Goal: Information Seeking & Learning: Get advice/opinions

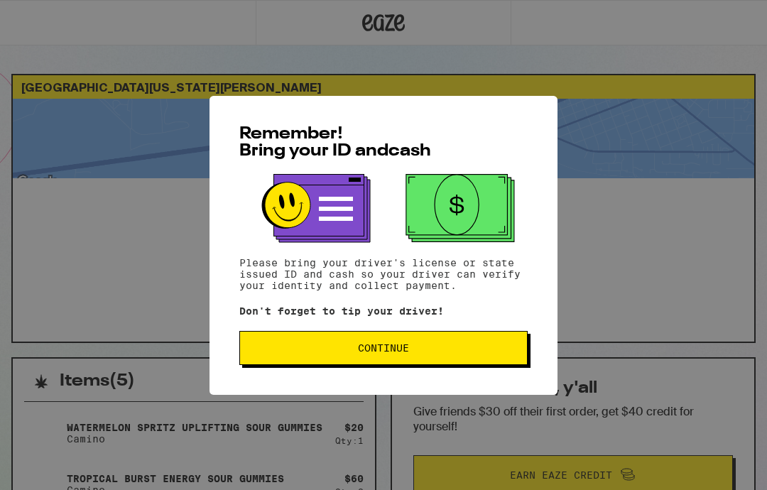
click at [477, 361] on button "Continue" at bounding box center [383, 348] width 288 height 34
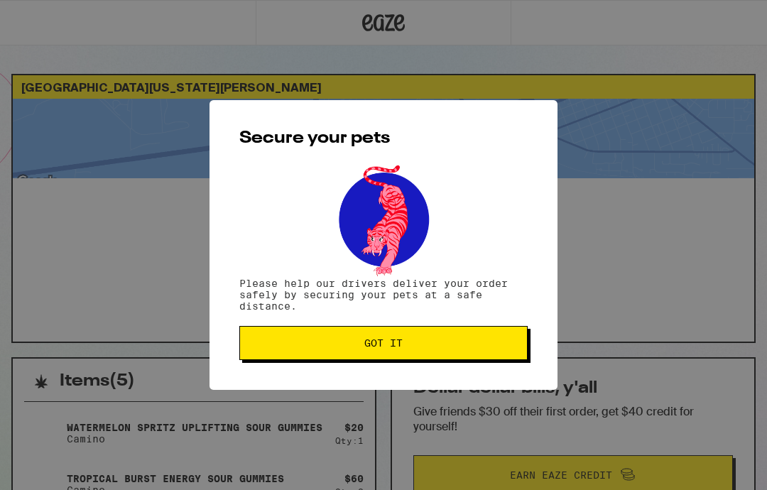
click at [490, 348] on span "Got it" at bounding box center [384, 343] width 264 height 10
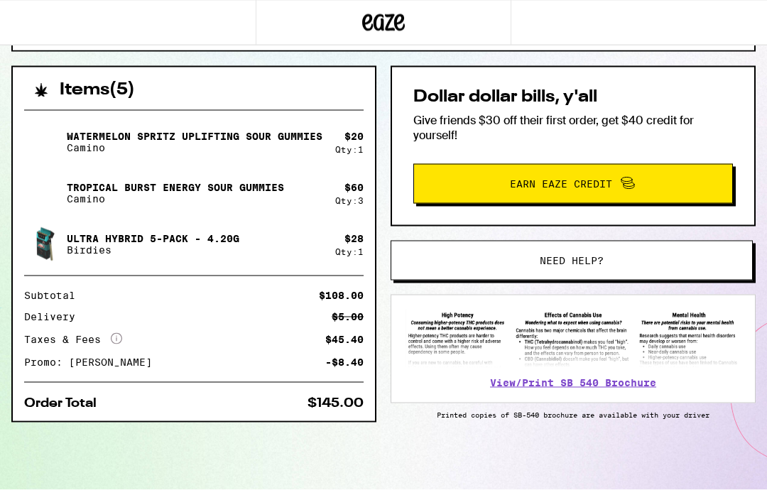
scroll to position [297, 0]
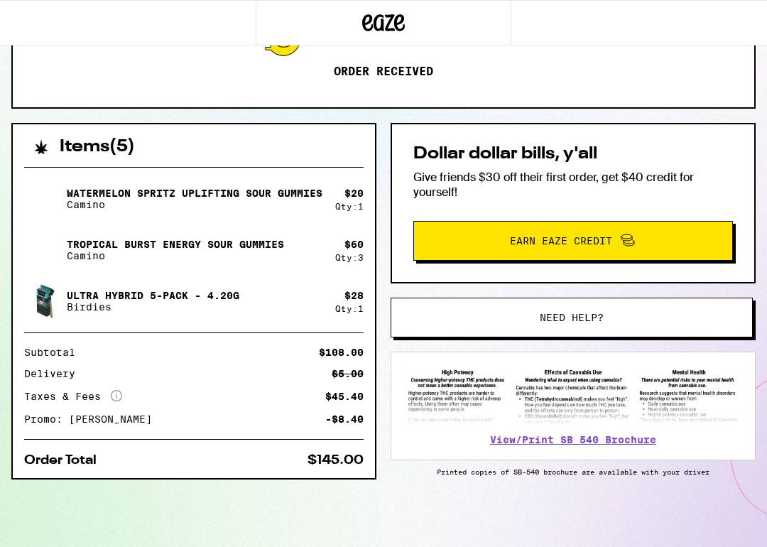
click at [600, 313] on span "Need help?" at bounding box center [572, 318] width 64 height 10
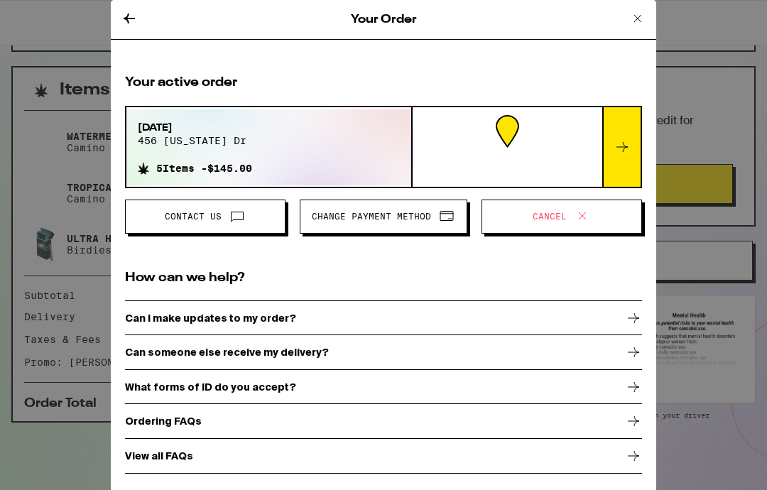
scroll to position [1, 0]
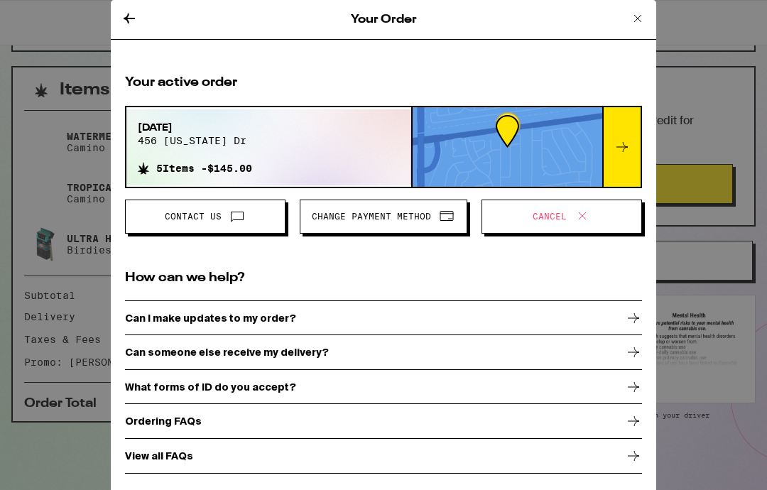
click at [380, 353] on div "Can someone else receive my delivery?" at bounding box center [383, 353] width 517 height 36
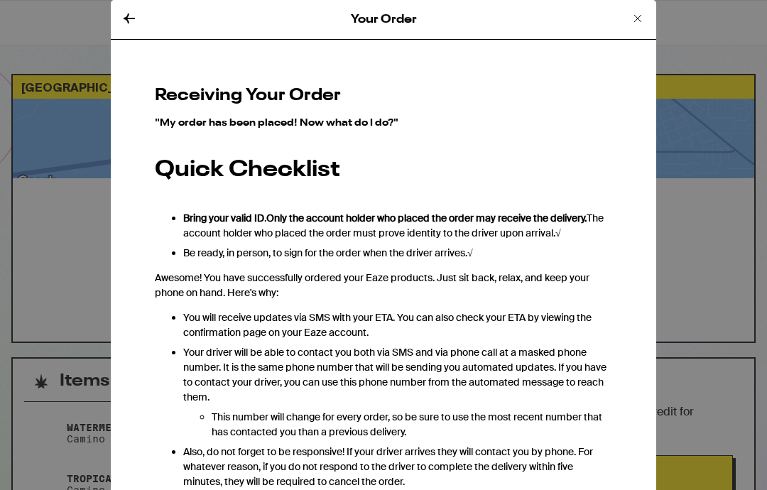
click at [137, 12] on icon at bounding box center [129, 18] width 17 height 17
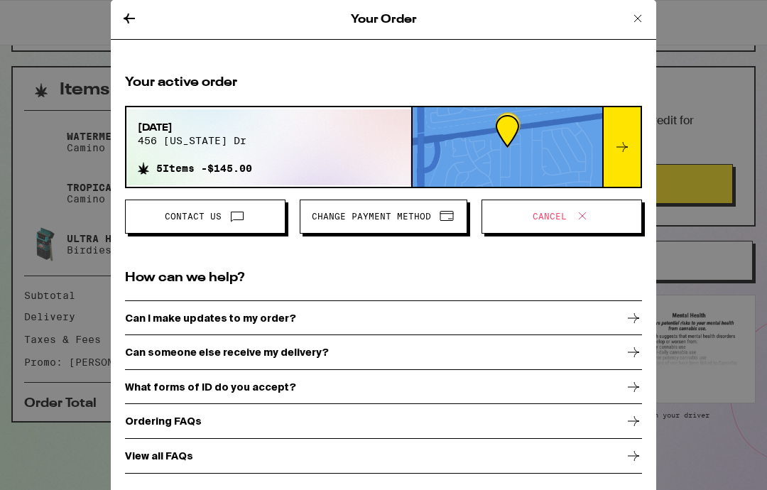
scroll to position [1, 0]
click at [311, 450] on div "View all FAQs" at bounding box center [383, 456] width 517 height 36
click at [630, 147] on icon at bounding box center [622, 147] width 17 height 17
click at [617, 146] on icon at bounding box center [622, 147] width 17 height 17
click at [129, 26] on button at bounding box center [129, 19] width 17 height 19
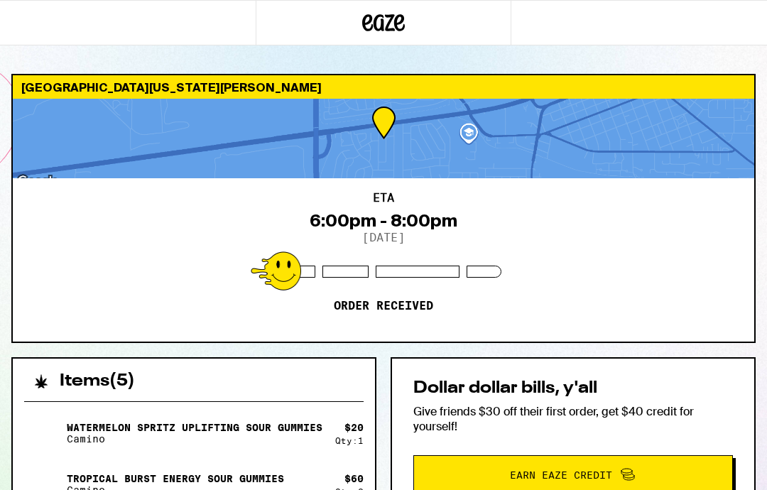
click at [390, 34] on icon at bounding box center [383, 23] width 43 height 26
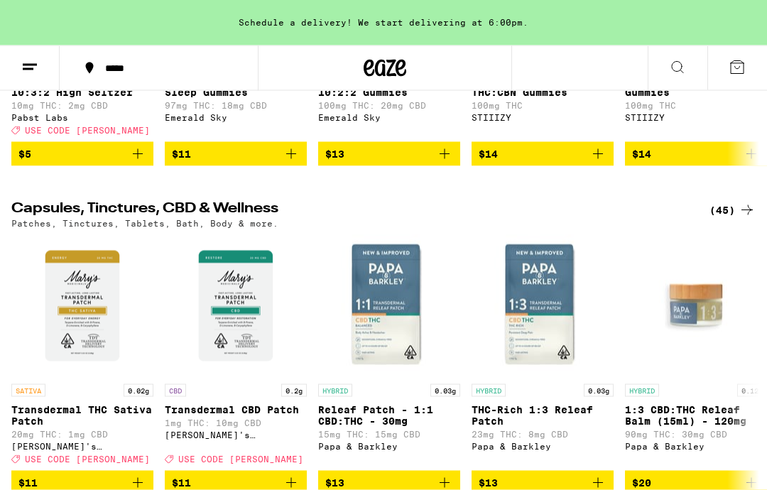
scroll to position [5402, 0]
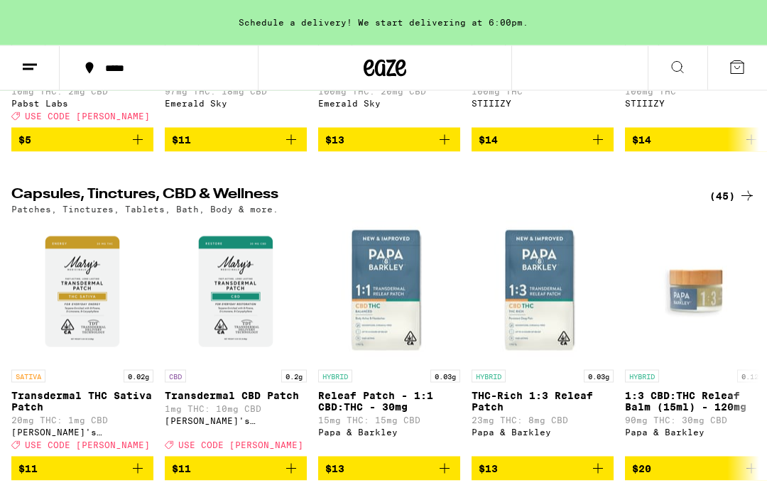
click at [28, 76] on button at bounding box center [30, 68] width 60 height 45
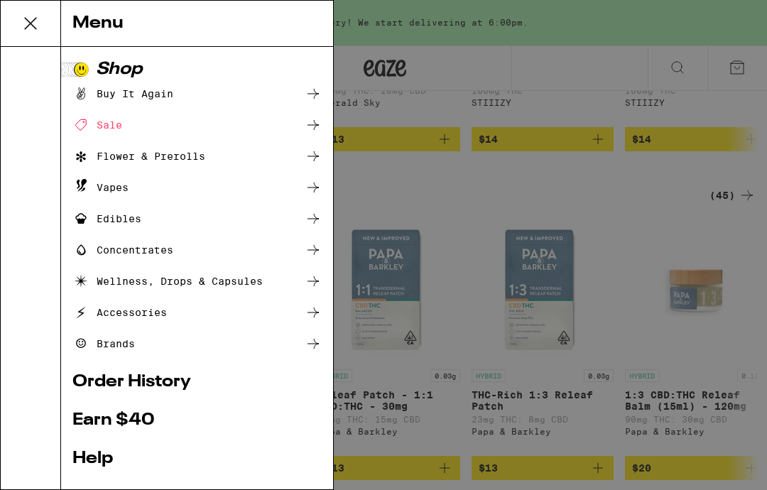
click at [148, 451] on link "Help" at bounding box center [196, 458] width 249 height 17
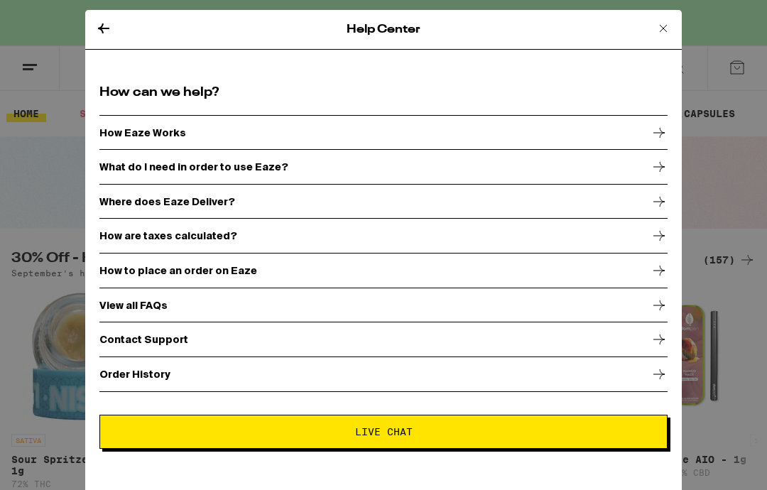
click at [105, 36] on icon at bounding box center [103, 28] width 17 height 17
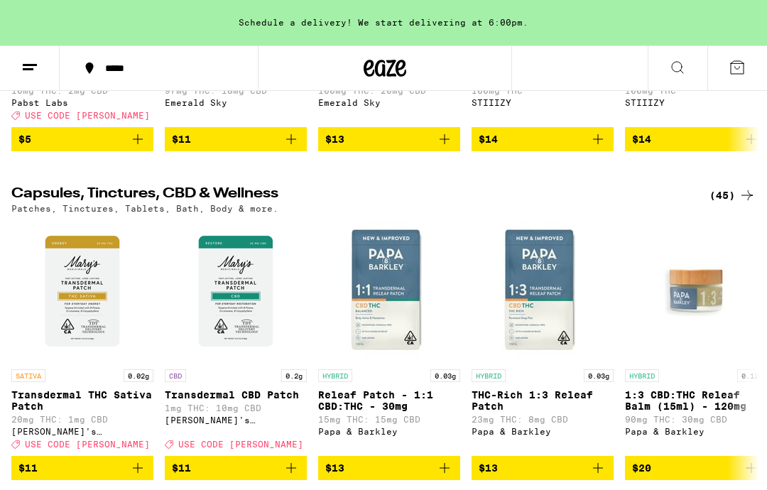
click at [29, 71] on icon at bounding box center [29, 67] width 17 height 17
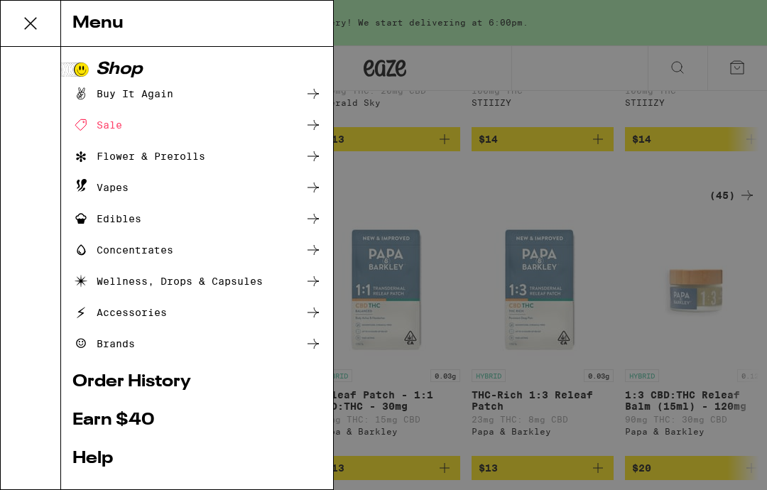
click at [188, 378] on link "Order History" at bounding box center [196, 382] width 249 height 17
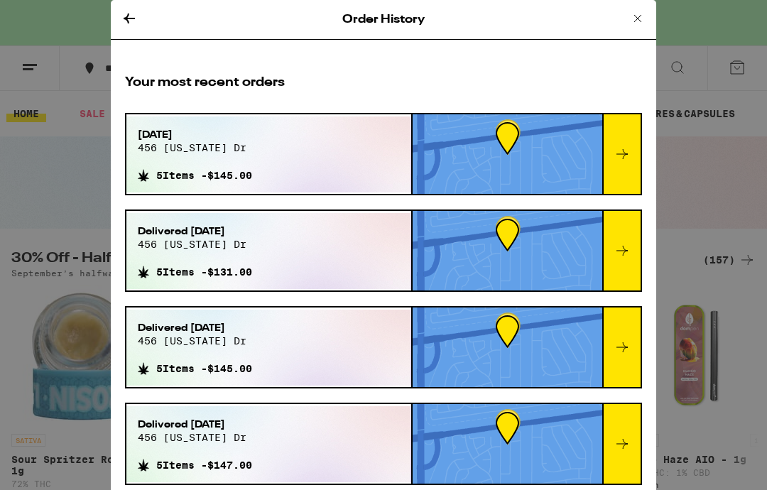
click at [565, 250] on div at bounding box center [508, 251] width 190 height 80
click at [620, 254] on icon at bounding box center [622, 250] width 17 height 17
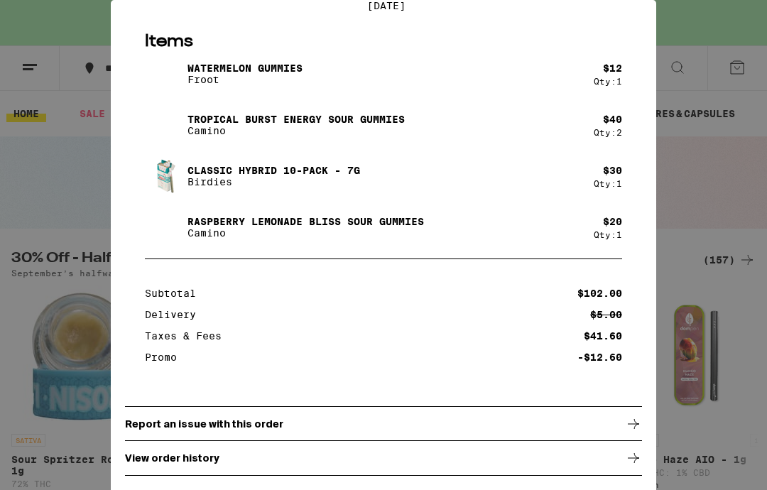
scroll to position [139, 0]
click at [595, 68] on div "$ 12 Qty: 1" at bounding box center [608, 74] width 28 height 23
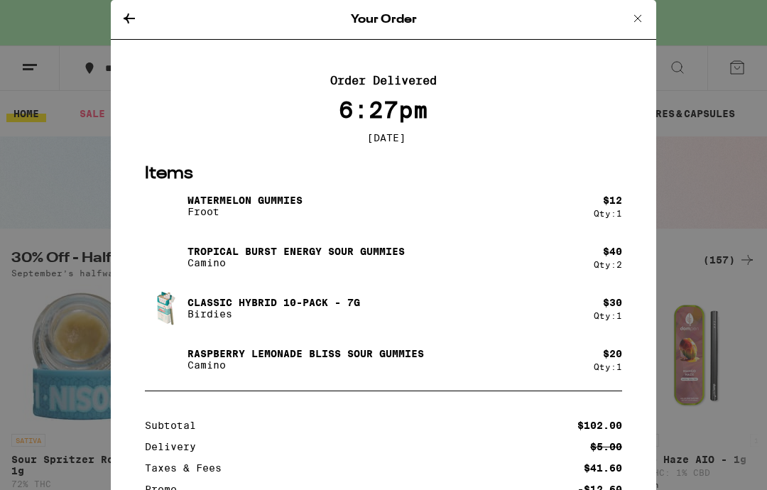
scroll to position [0, 0]
click at [129, 15] on icon at bounding box center [129, 19] width 11 height 10
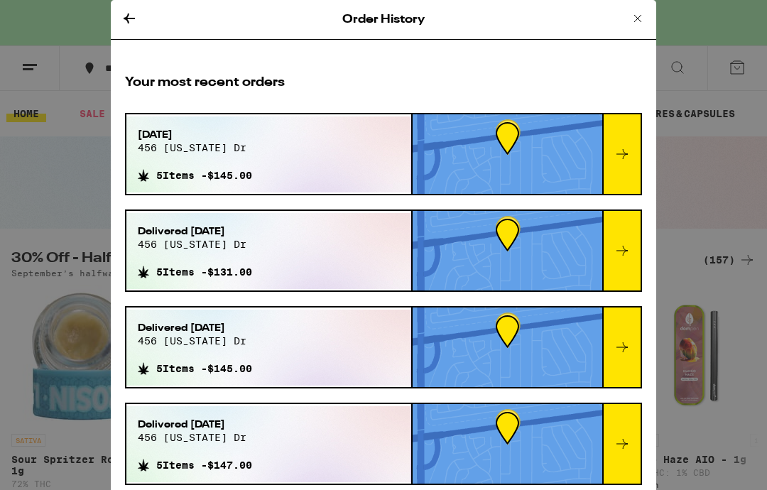
click at [630, 157] on icon at bounding box center [622, 154] width 17 height 17
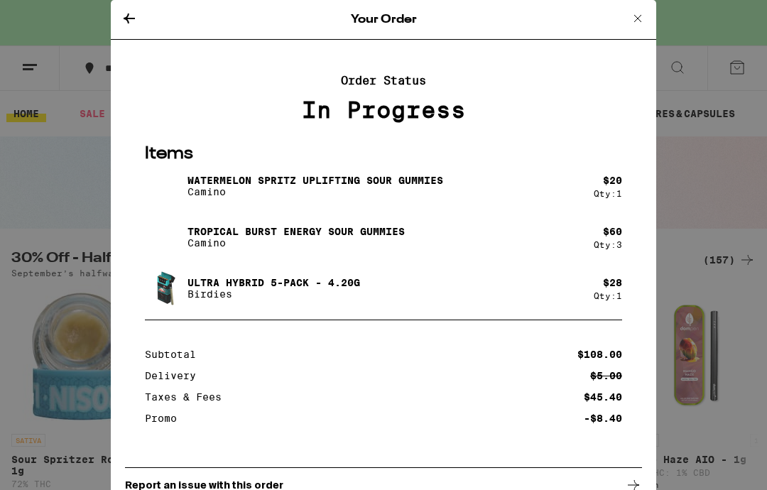
click at [639, 21] on icon at bounding box center [638, 18] width 17 height 17
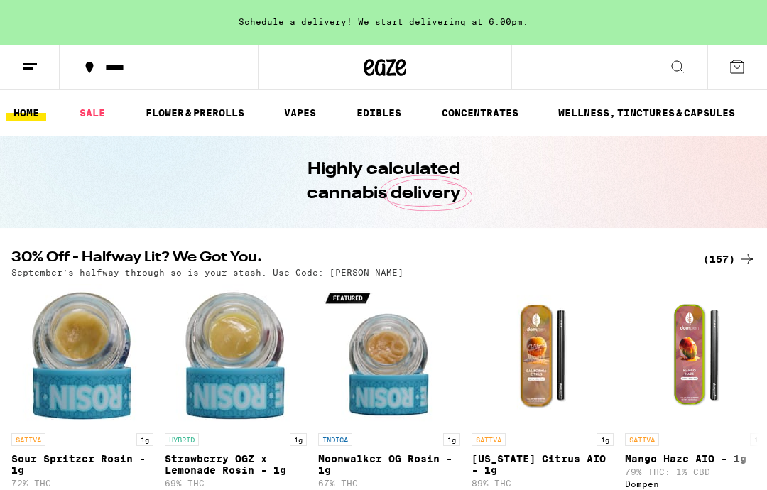
scroll to position [57, 0]
